Goal: Find specific page/section: Find specific page/section

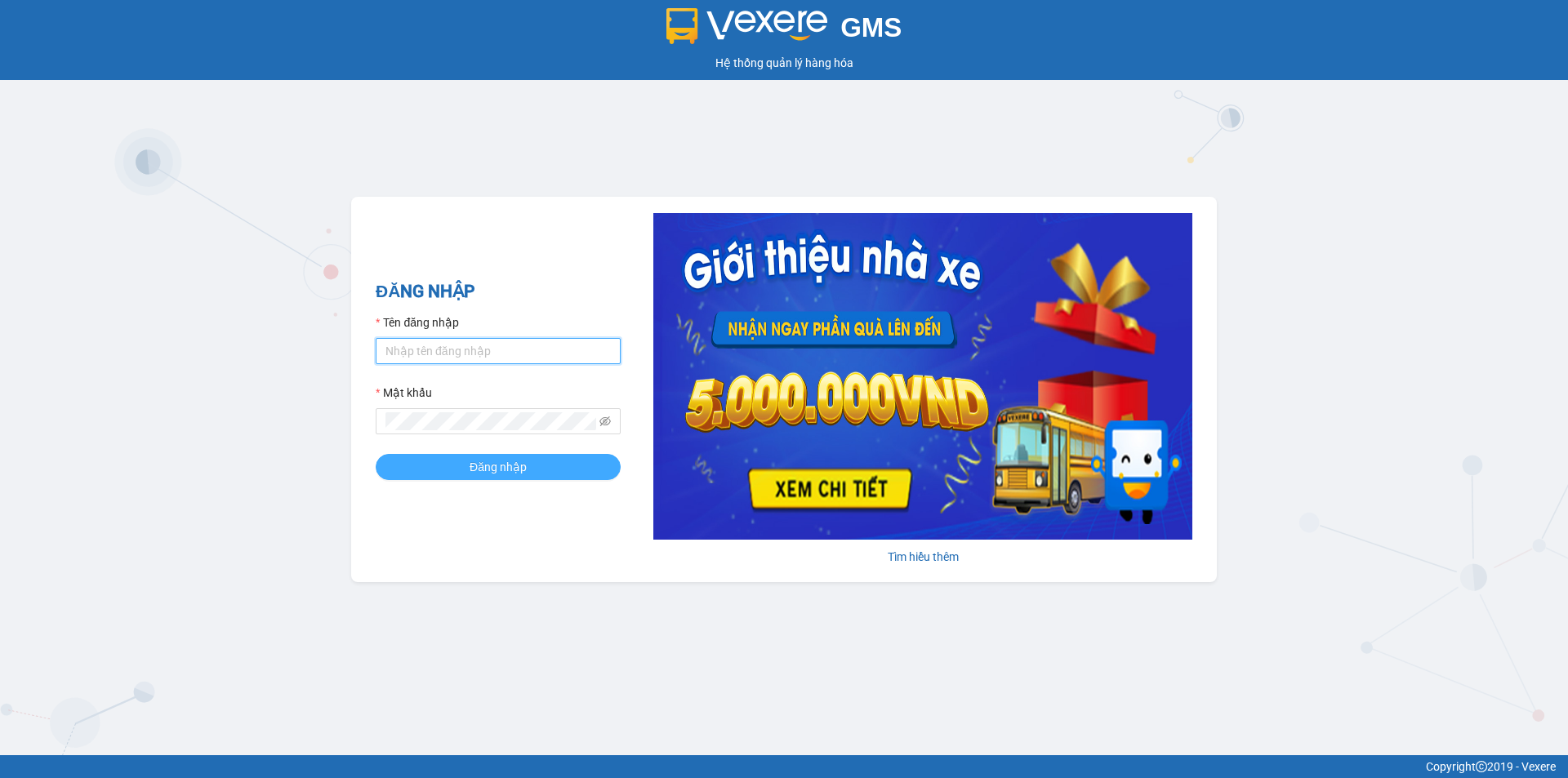
type input "hoanganh.ducphatth"
click at [447, 471] on button "Đăng nhập" at bounding box center [498, 467] width 245 height 26
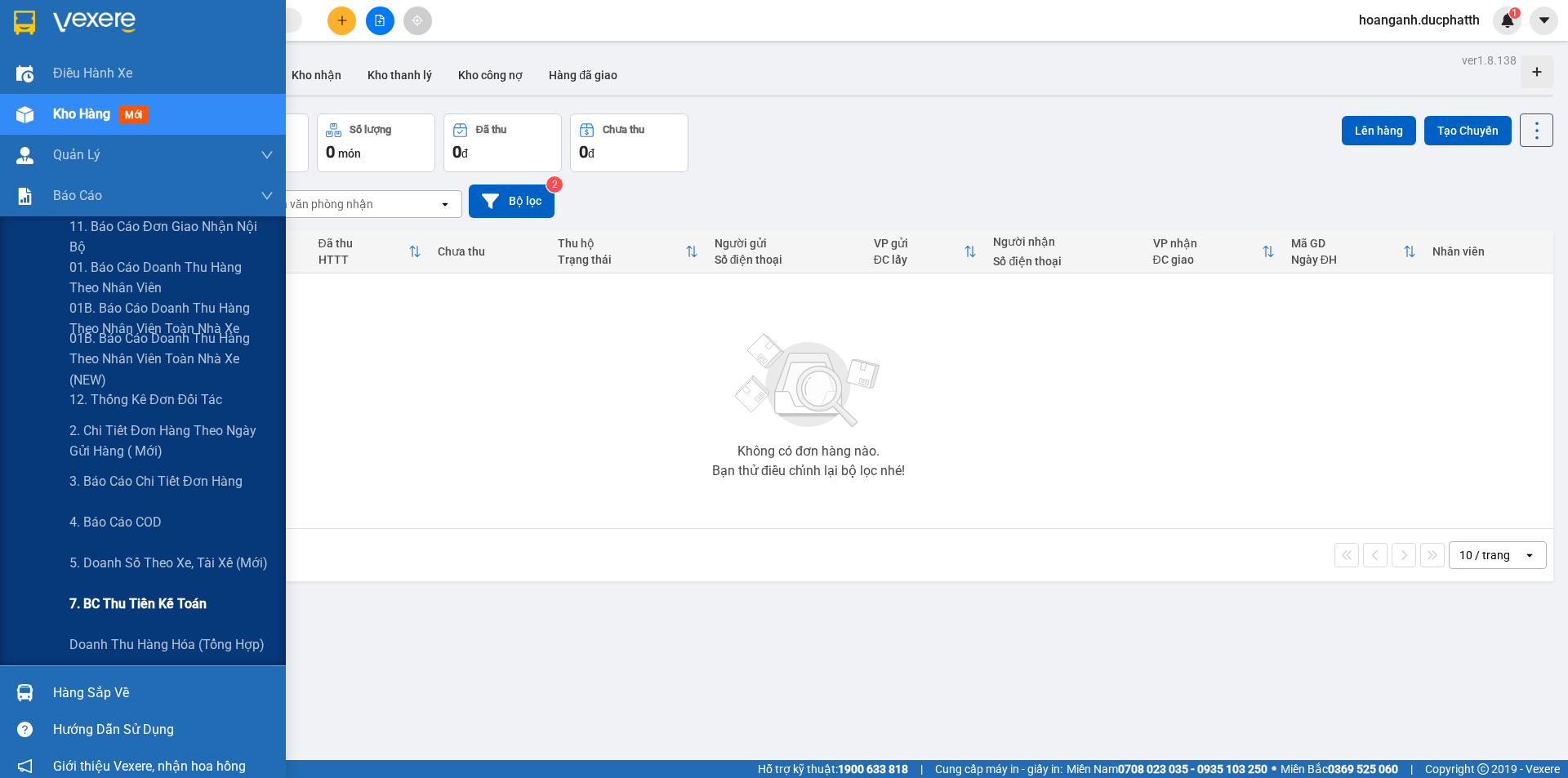
click at [139, 602] on span "7. BC thu tiền kế toán" at bounding box center [138, 603] width 137 height 20
